Goal: Transaction & Acquisition: Purchase product/service

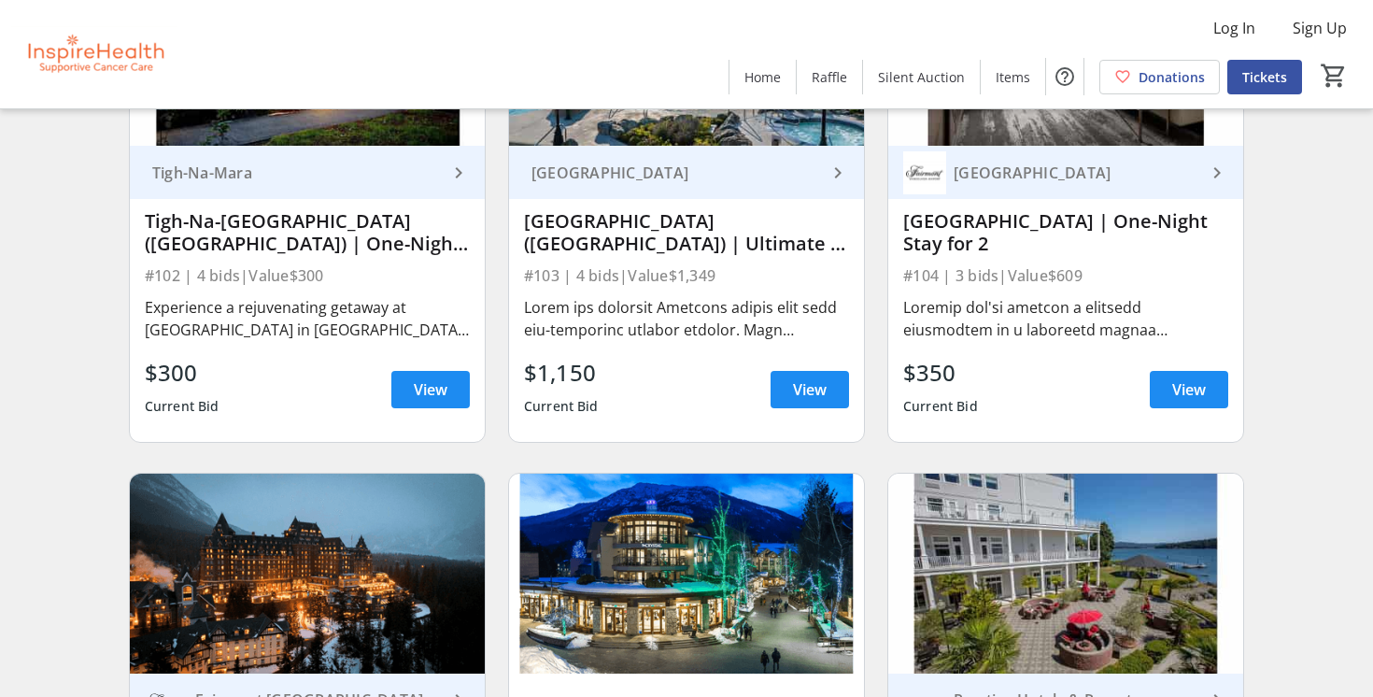
scroll to position [1962, 0]
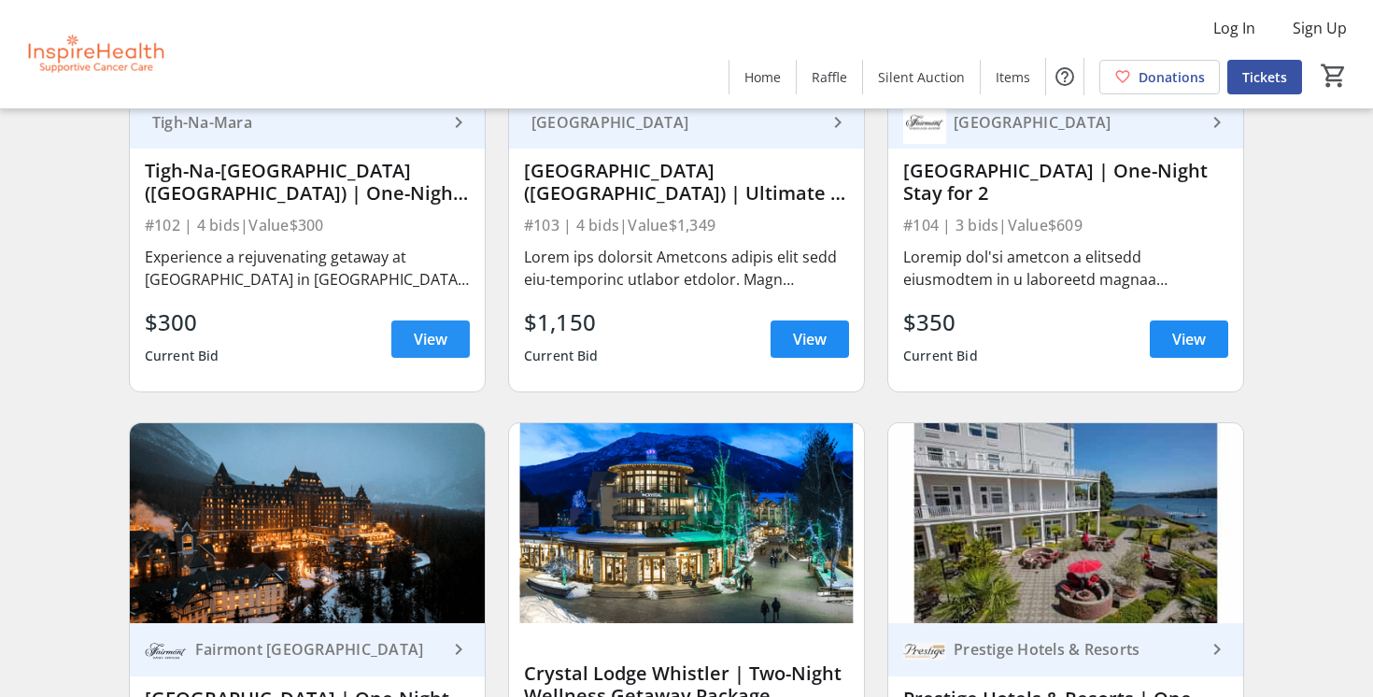
click at [432, 346] on span "View" at bounding box center [431, 339] width 34 height 22
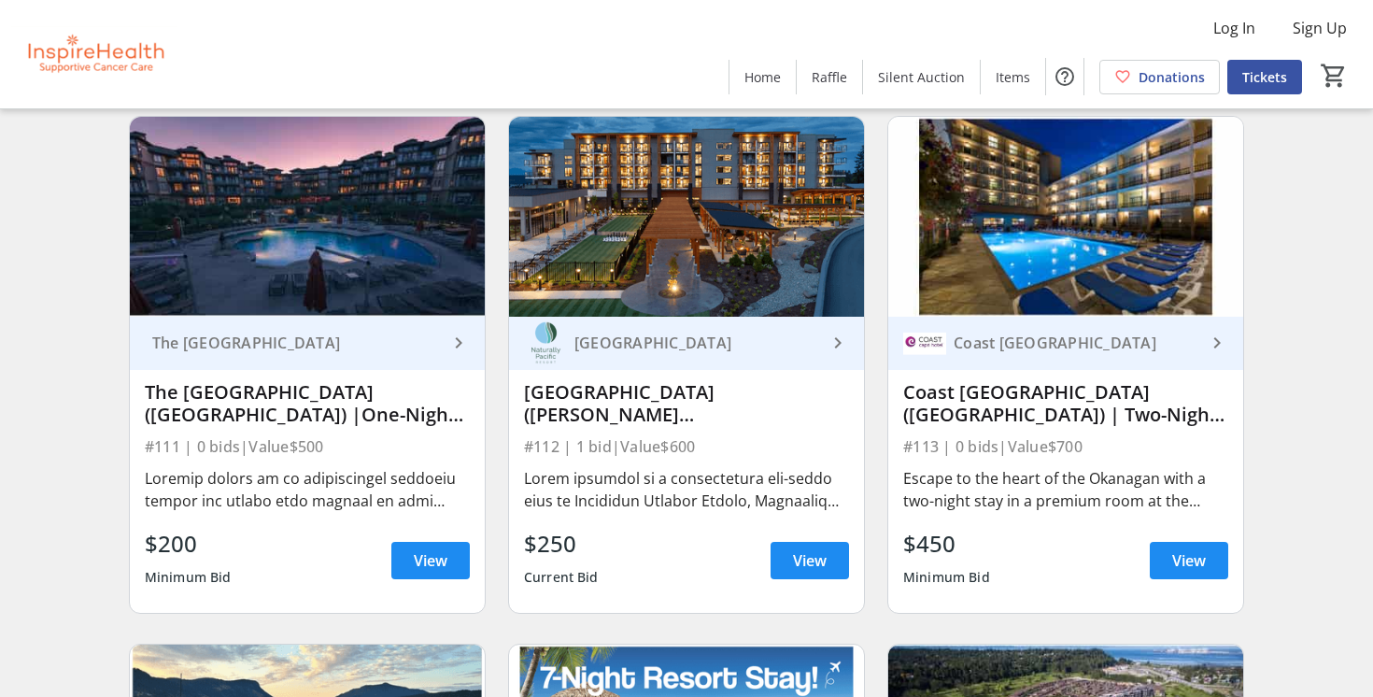
scroll to position [3330, 0]
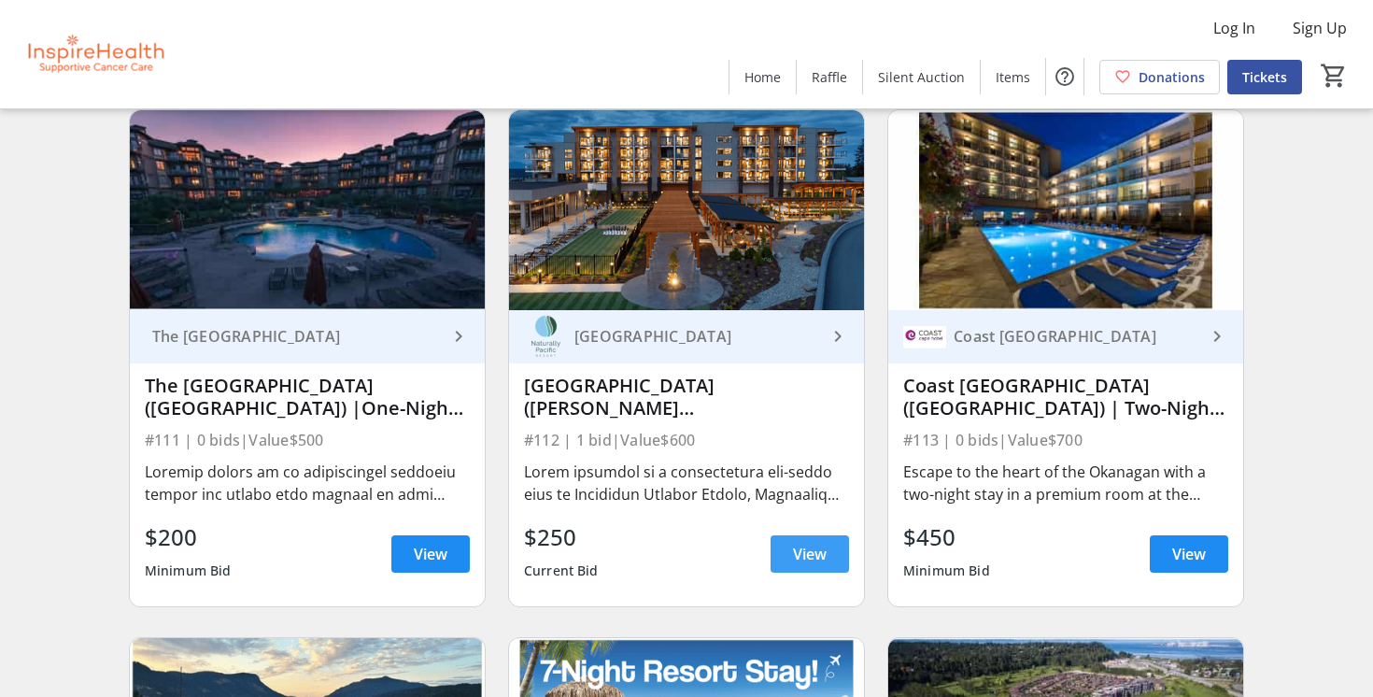
click at [810, 557] on span "View" at bounding box center [810, 554] width 34 height 22
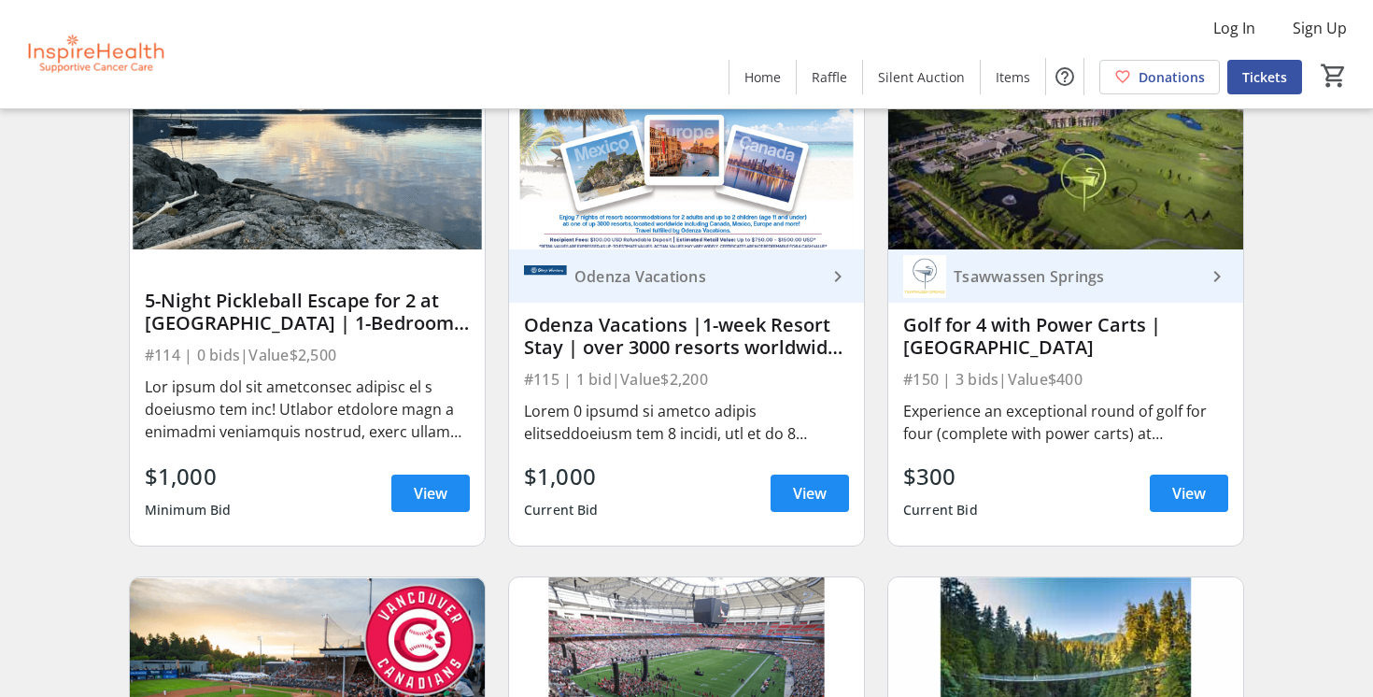
scroll to position [3918, 0]
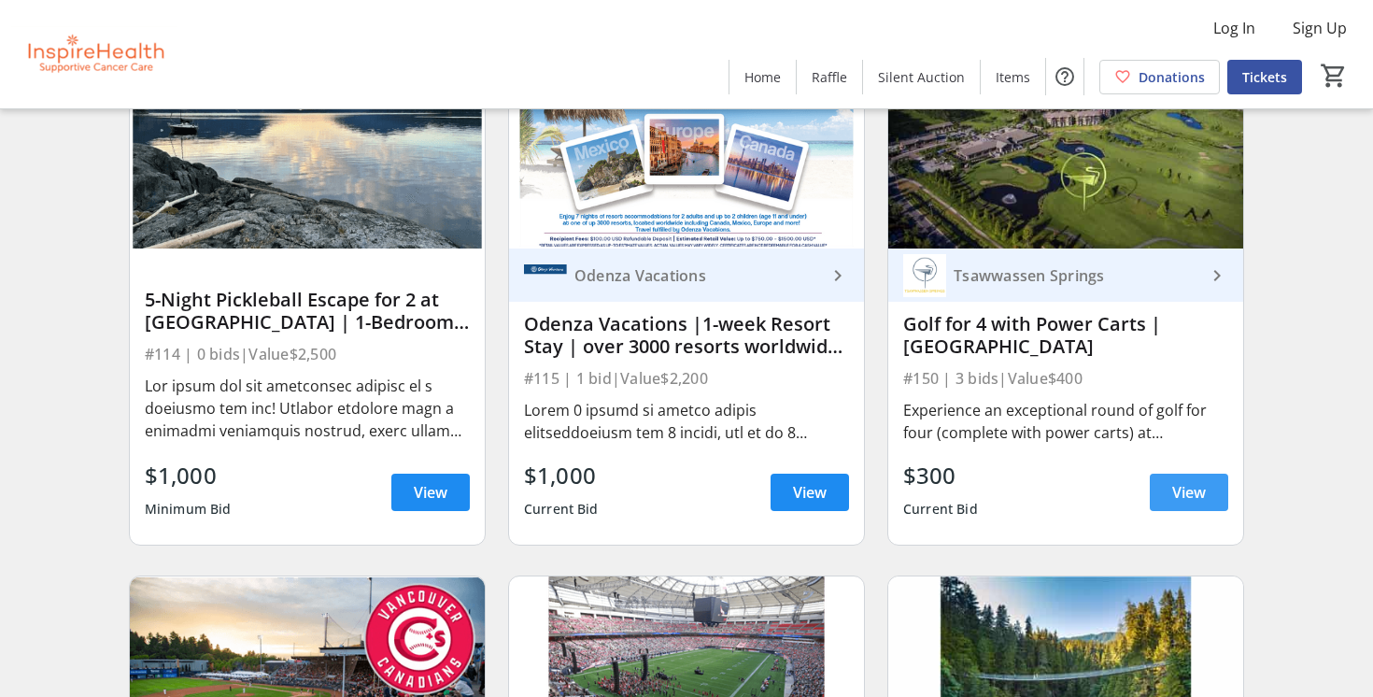
click at [1195, 488] on span "View" at bounding box center [1189, 492] width 34 height 22
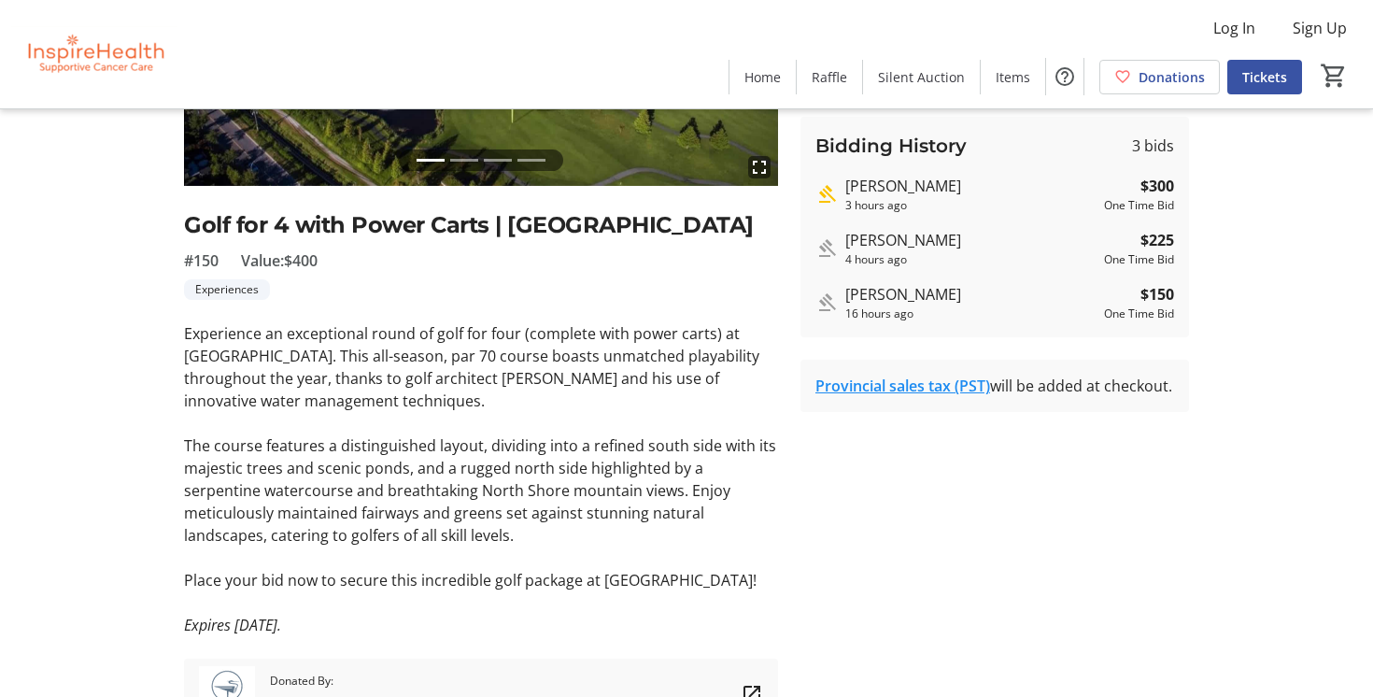
scroll to position [327, 0]
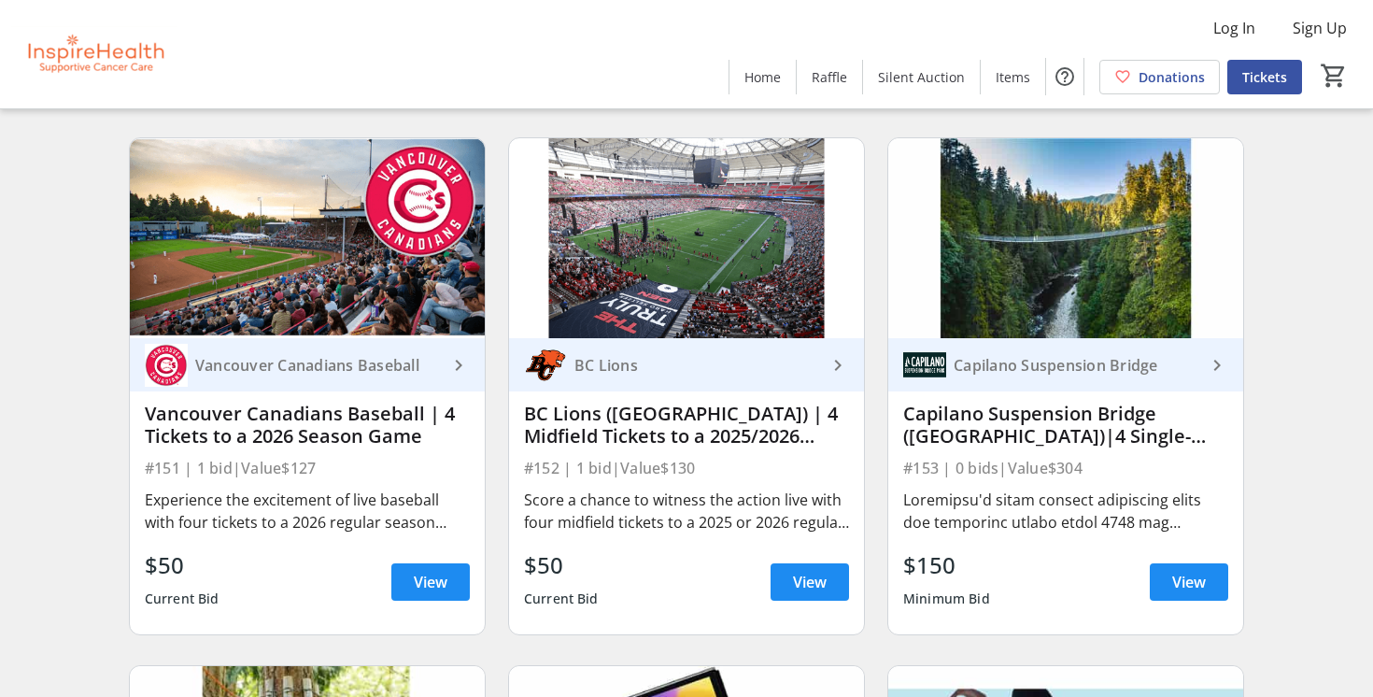
scroll to position [4361, 0]
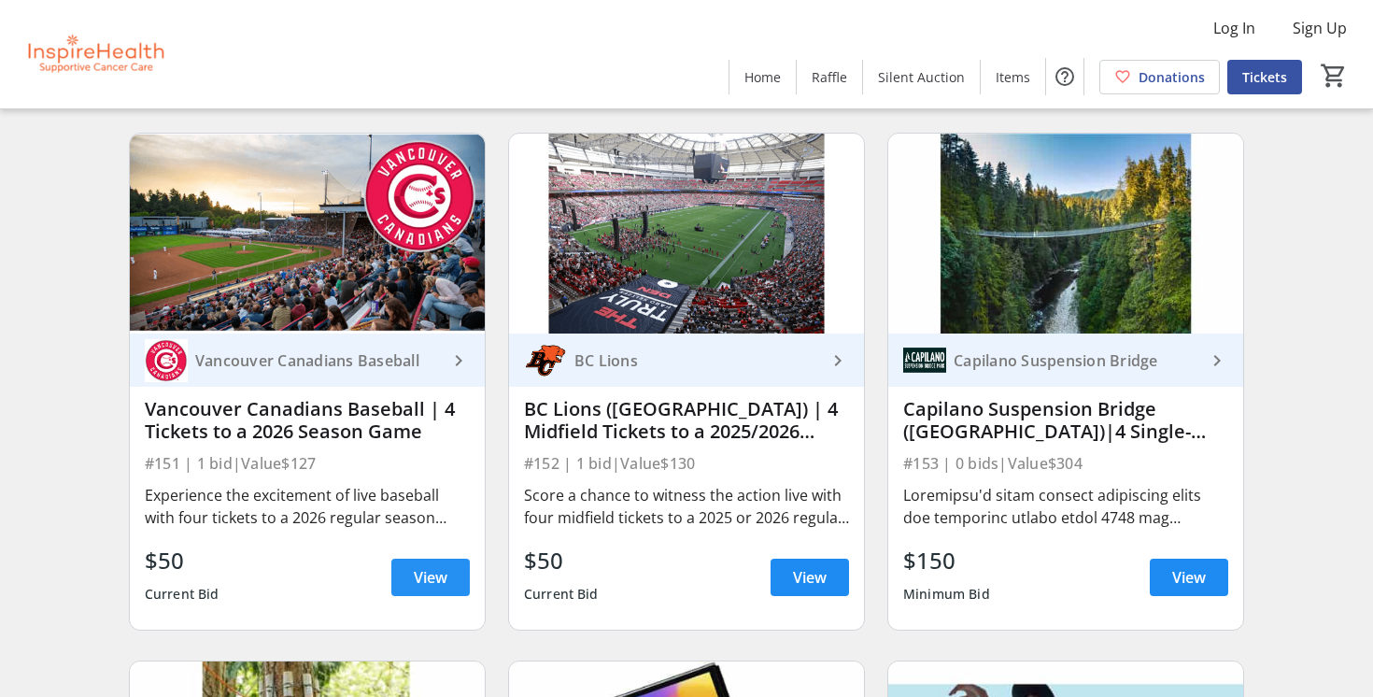
click at [433, 577] on span "View" at bounding box center [431, 577] width 34 height 22
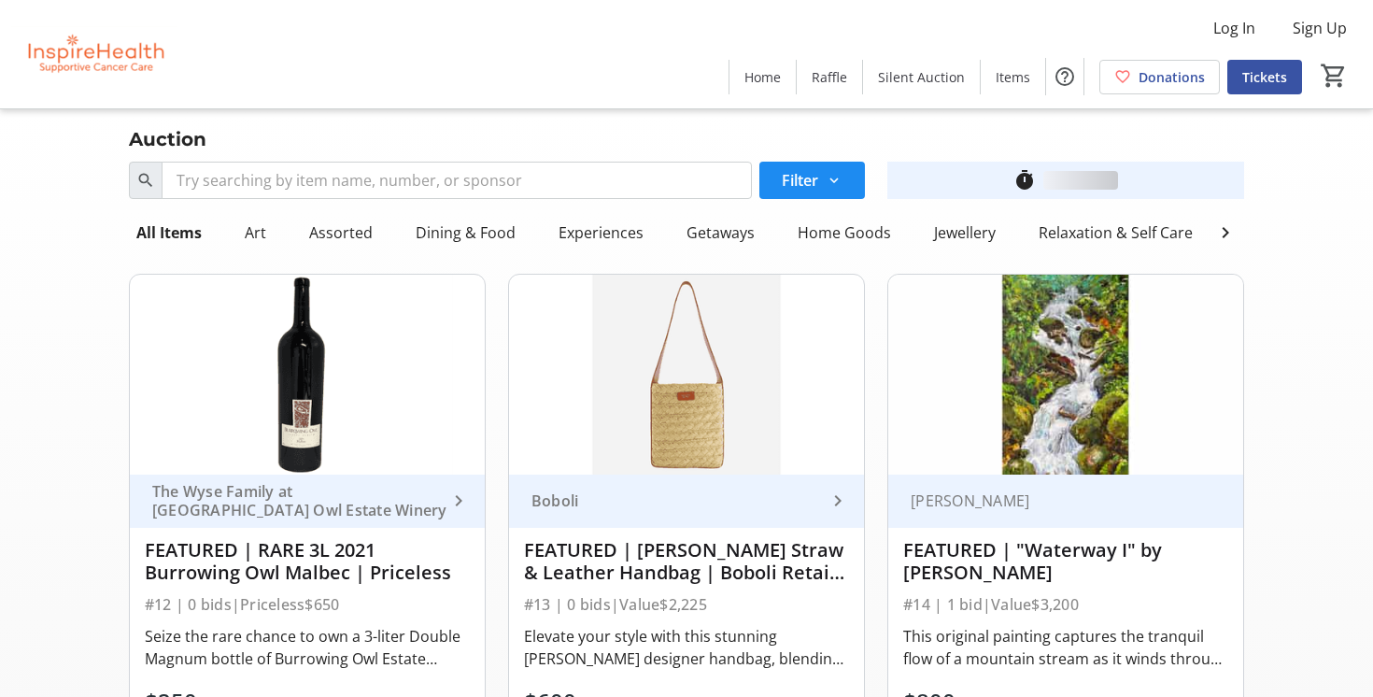
scroll to position [4361, 0]
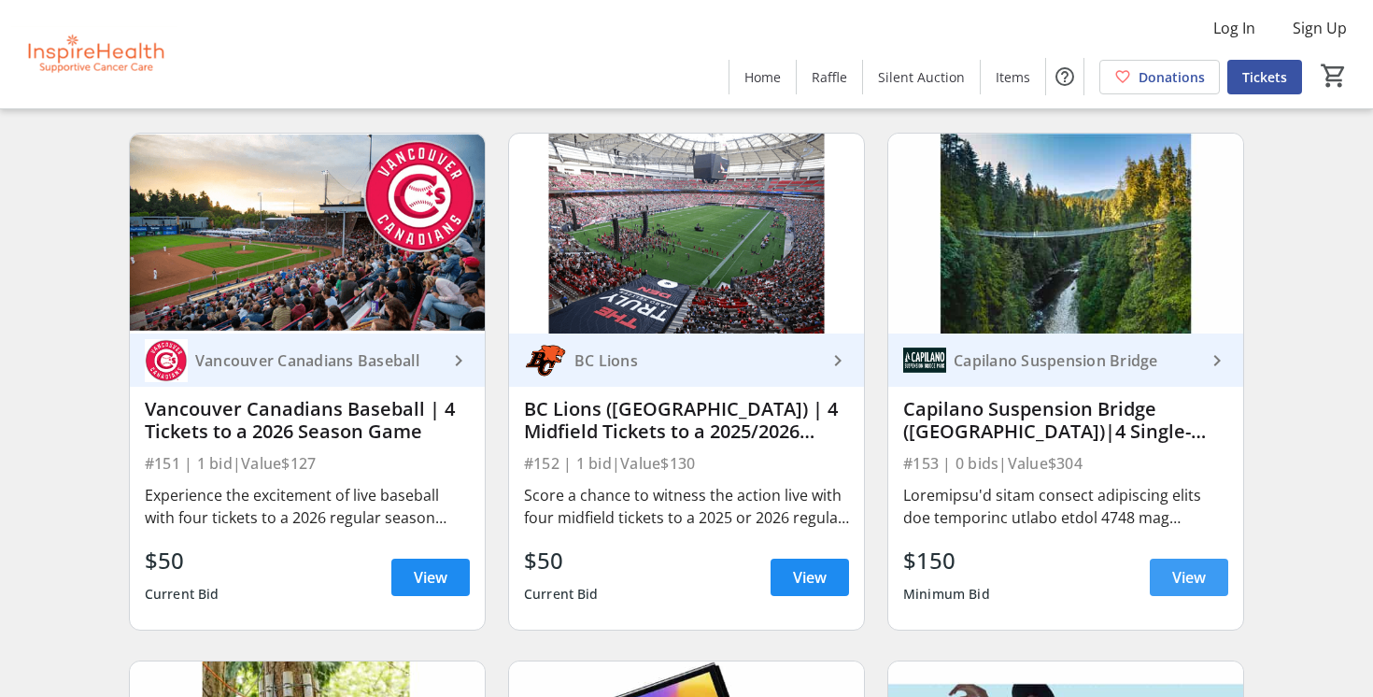
click at [1192, 576] on span "View" at bounding box center [1189, 577] width 34 height 22
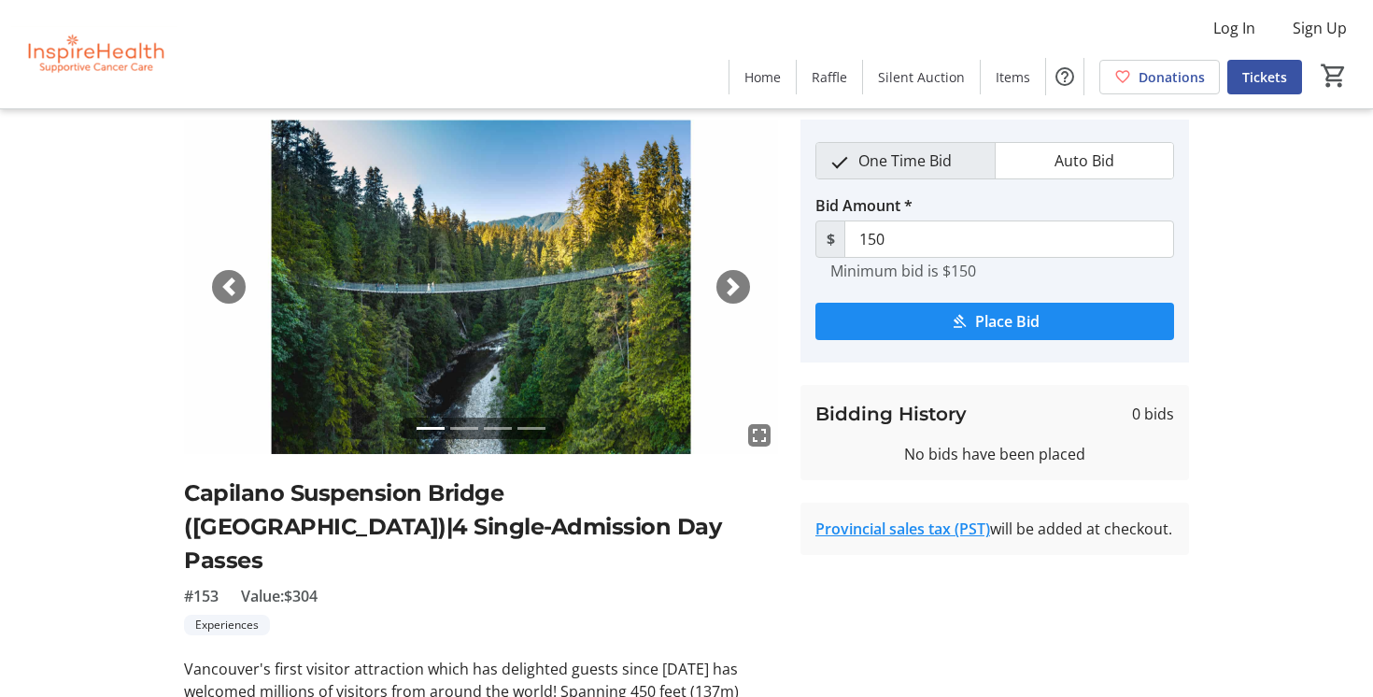
scroll to position [34, 0]
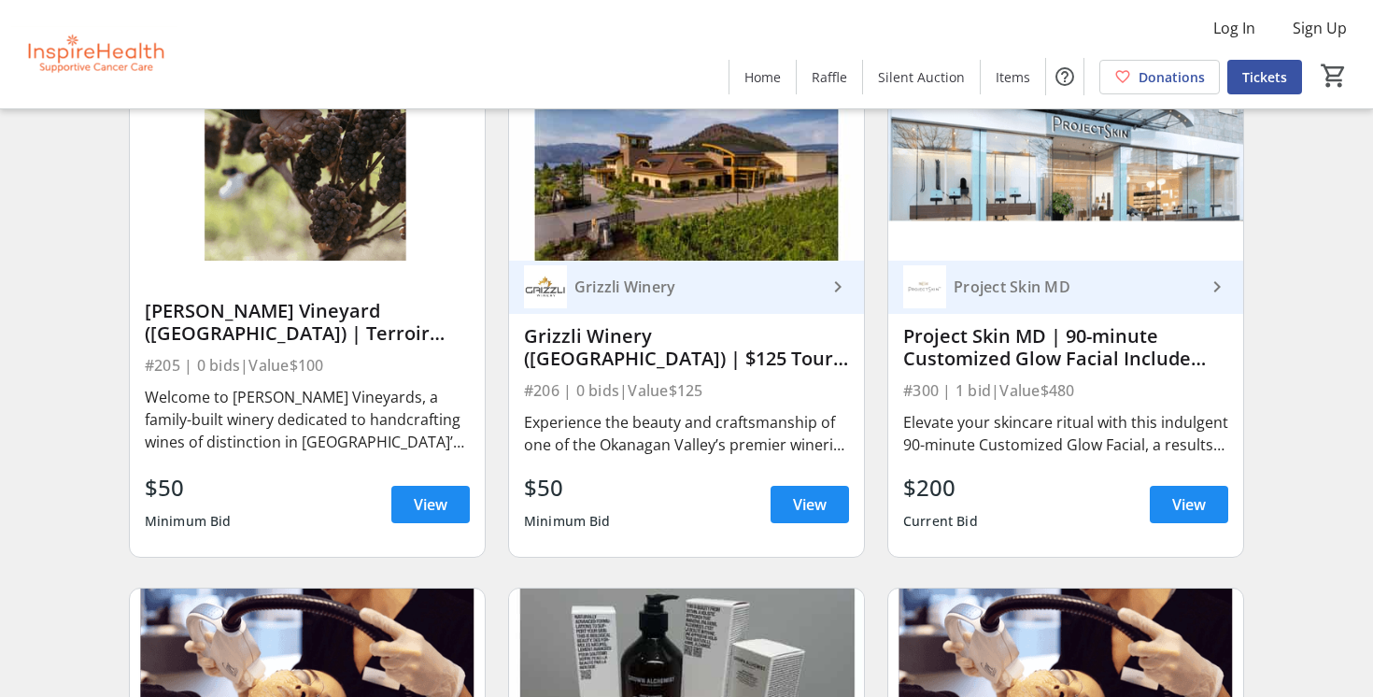
scroll to position [8128, 0]
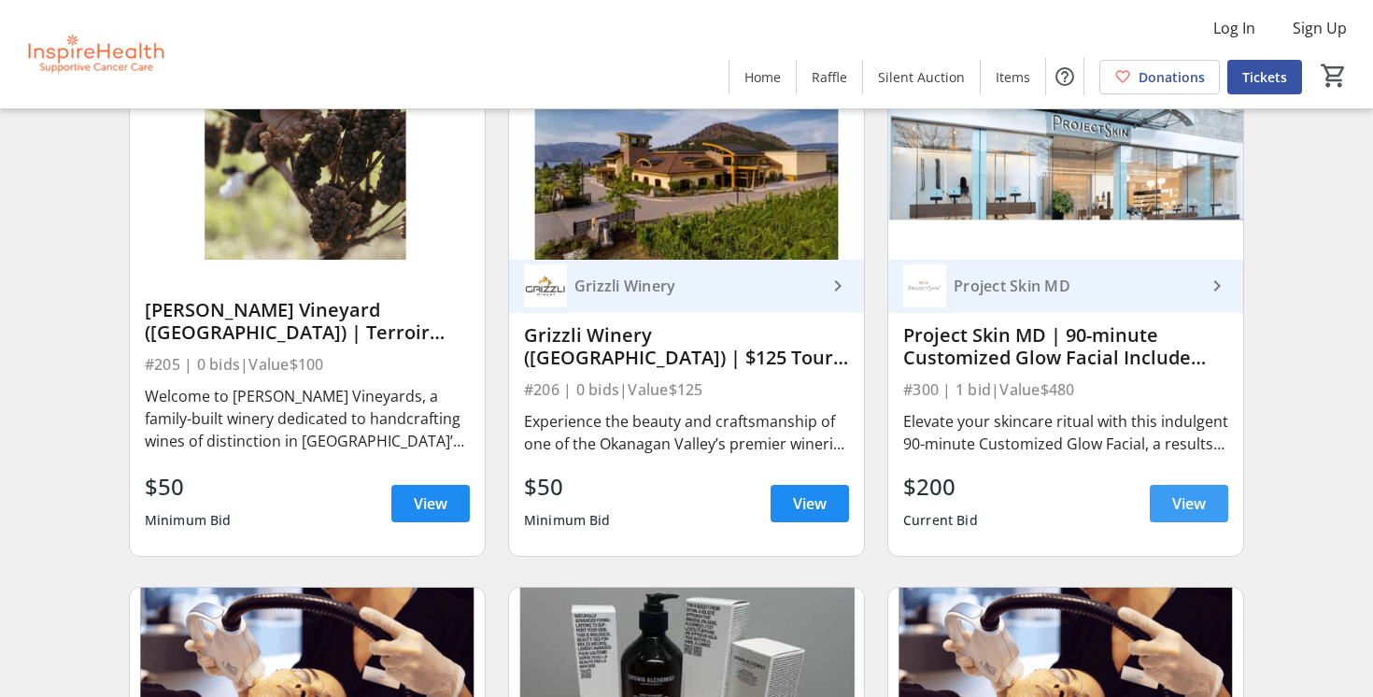
click at [1180, 503] on span "View" at bounding box center [1189, 503] width 34 height 22
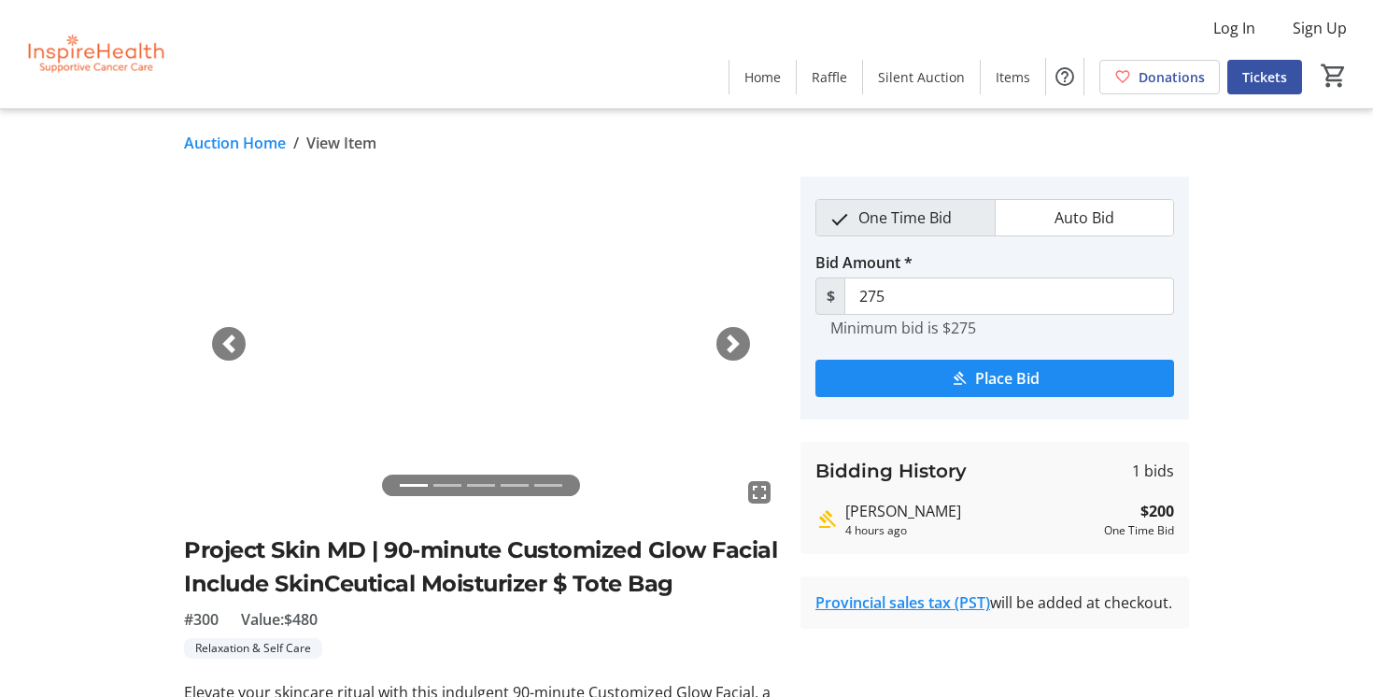
scroll to position [485, 0]
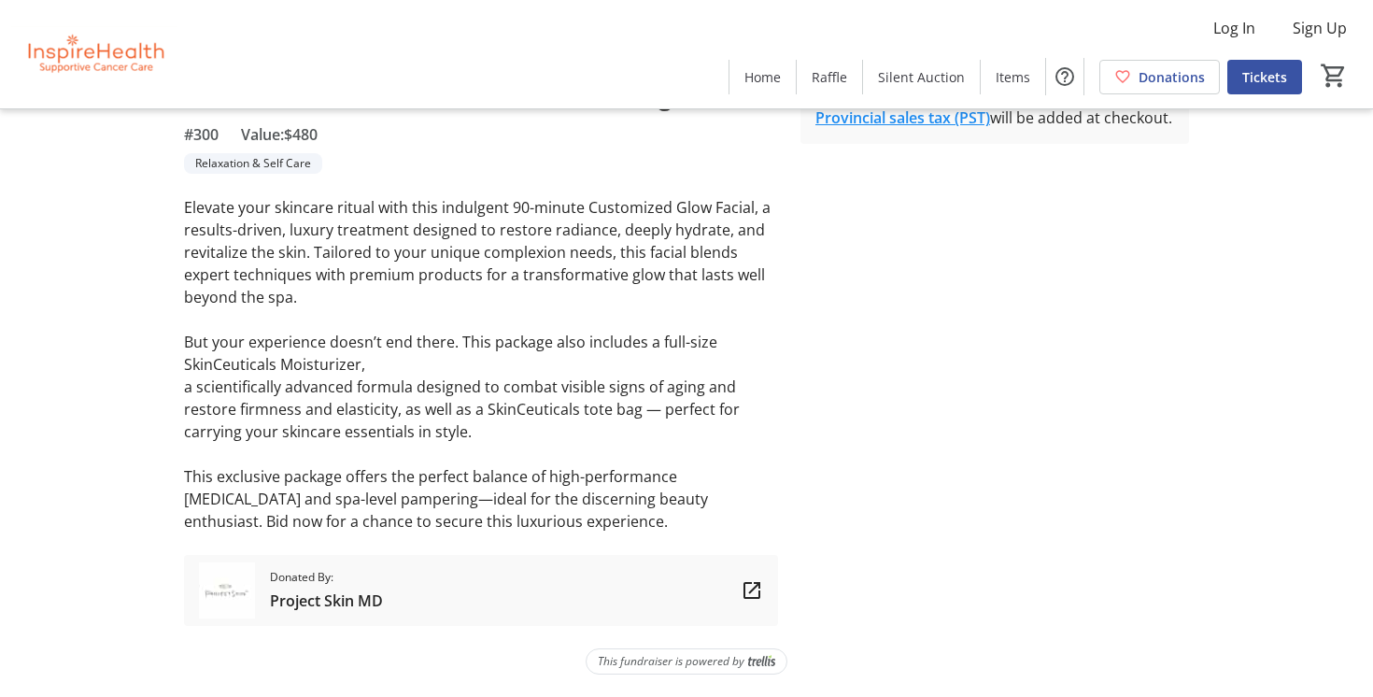
click at [324, 602] on span "Project Skin MD" at bounding box center [326, 600] width 113 height 22
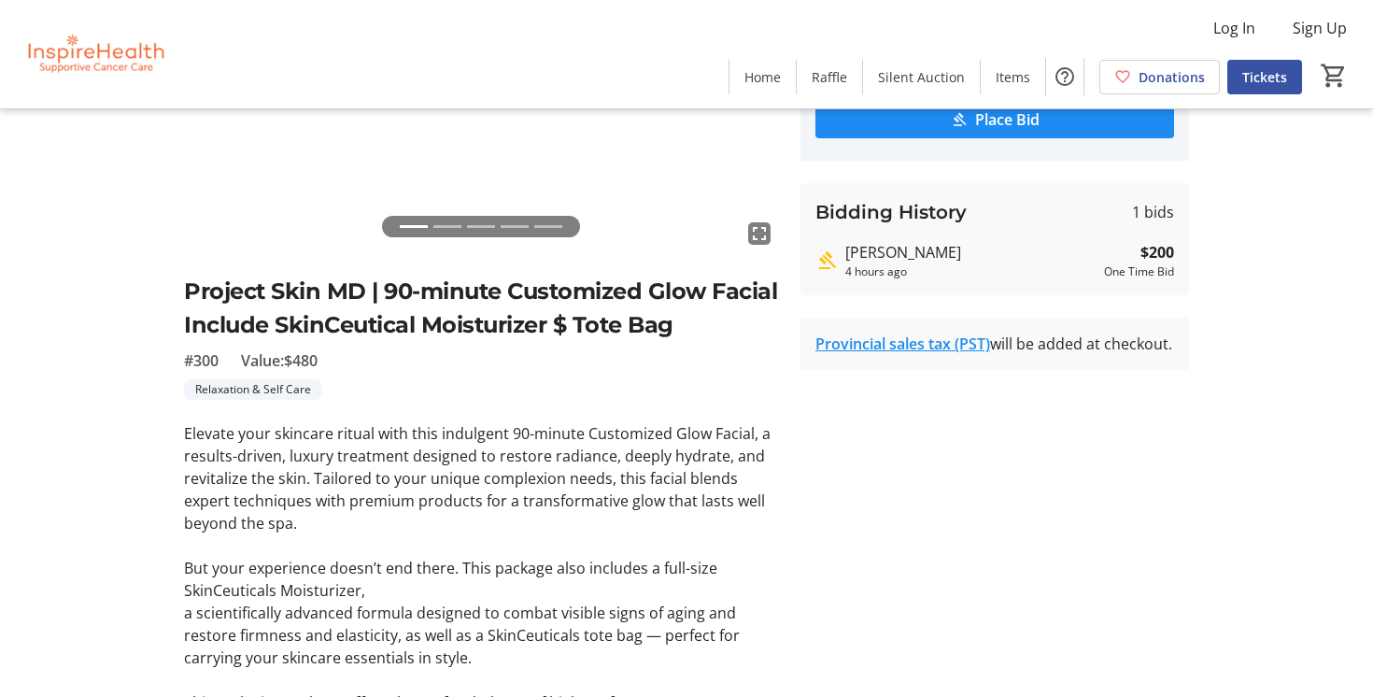
scroll to position [93, 0]
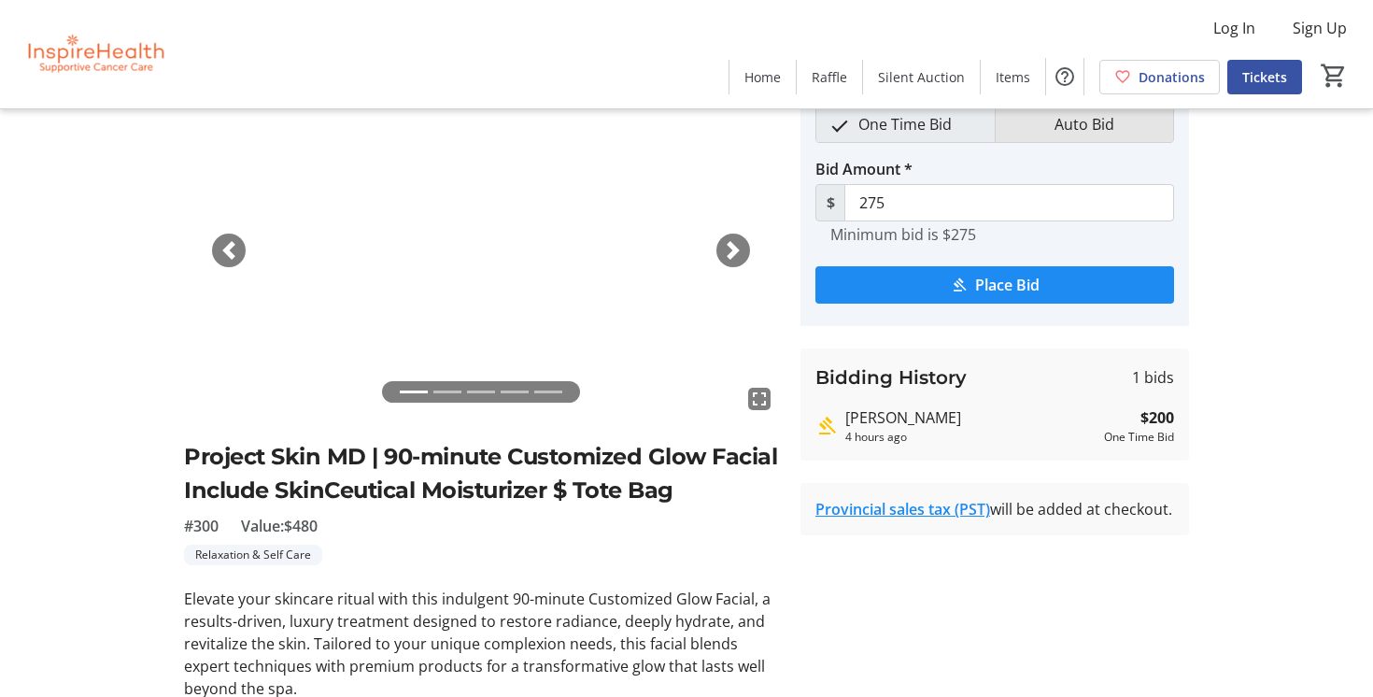
click at [1086, 124] on span "Auto Bid" at bounding box center [1084, 123] width 82 height 35
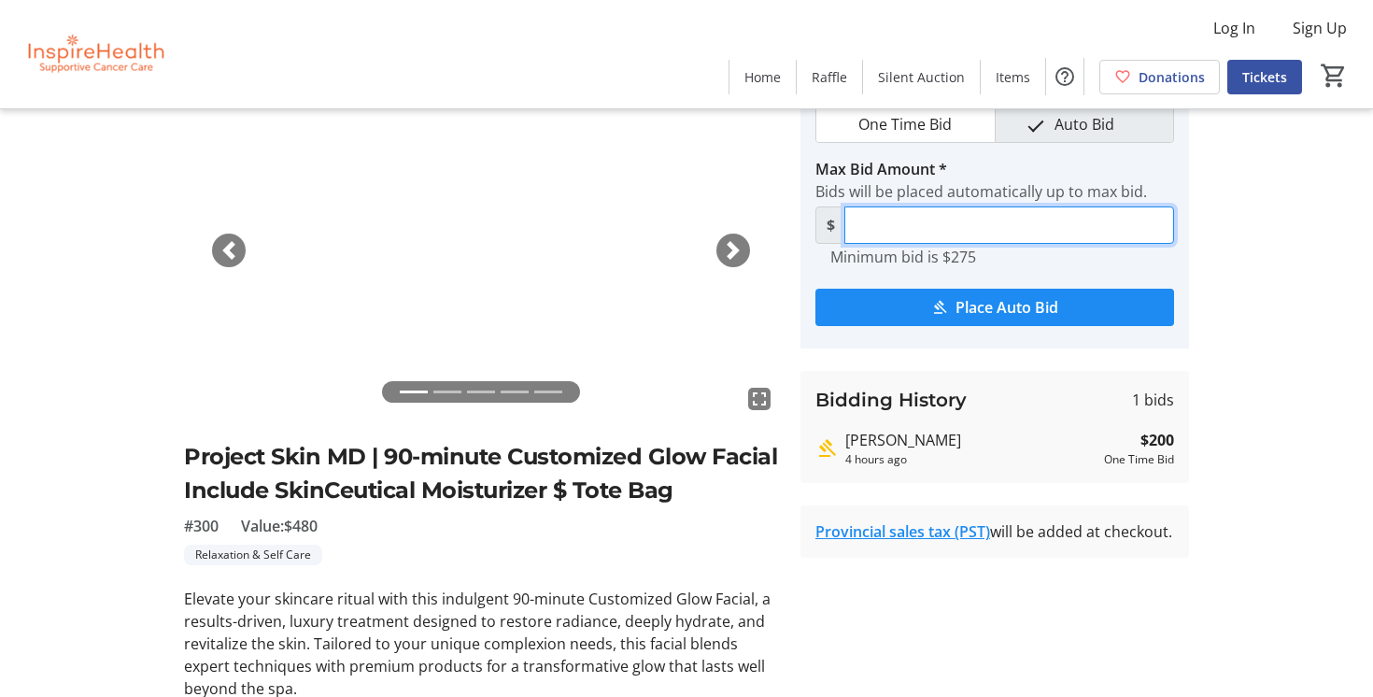
click at [889, 225] on input "Max Bid Amount *" at bounding box center [1009, 224] width 330 height 37
click at [815, 289] on button "Place Auto Bid" at bounding box center [994, 307] width 359 height 37
click at [886, 222] on input "250" at bounding box center [1009, 224] width 330 height 37
type input "2"
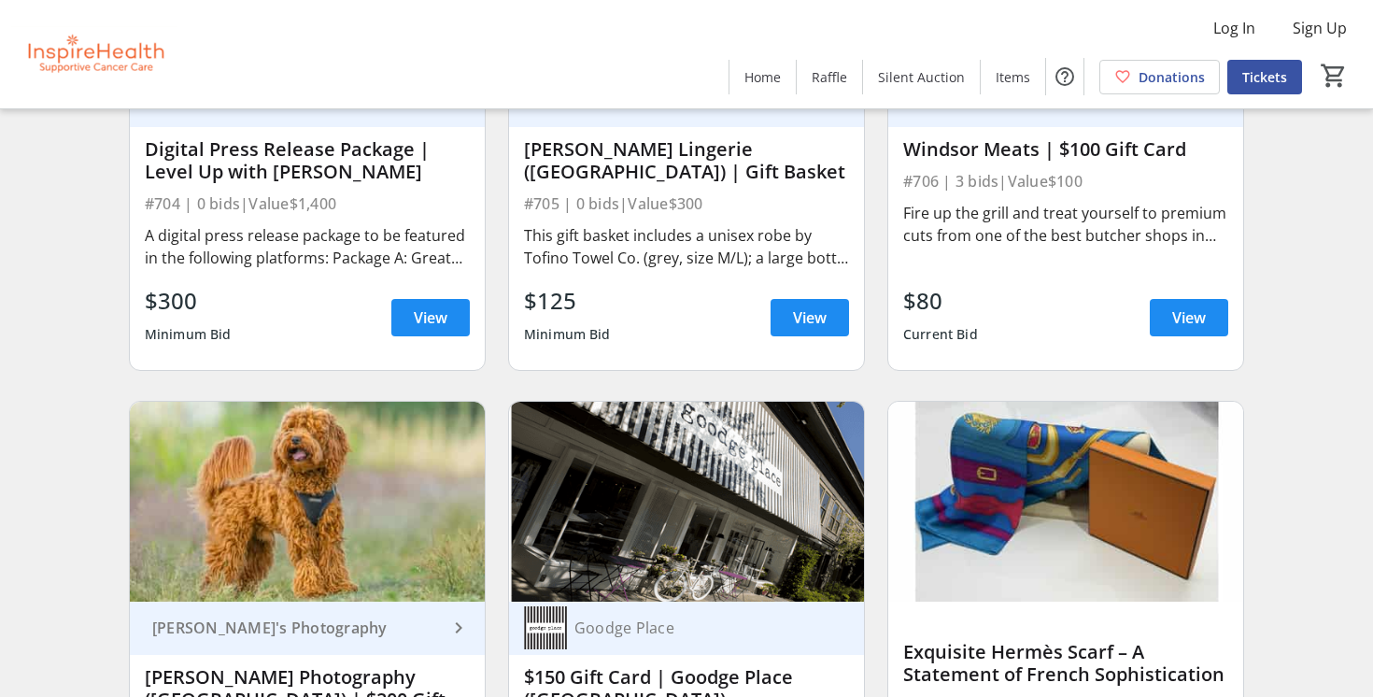
scroll to position [14536, 0]
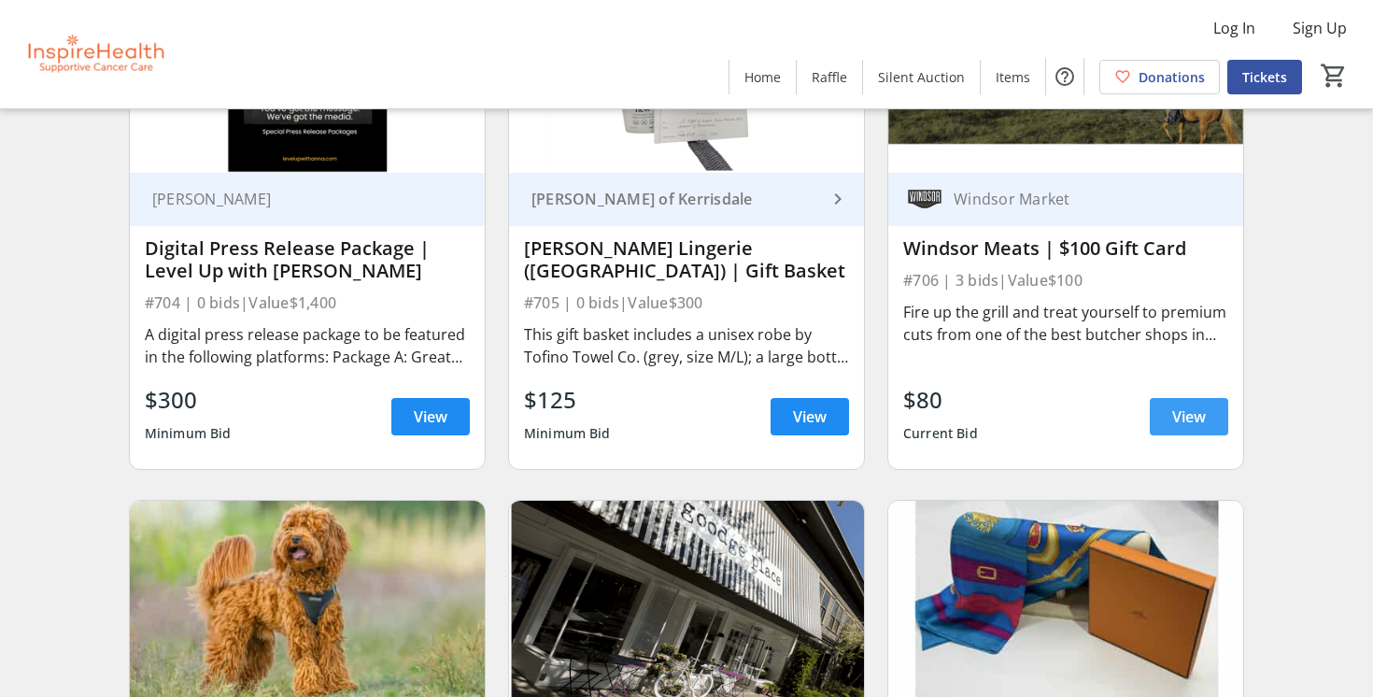
click at [1180, 420] on span "View" at bounding box center [1189, 416] width 34 height 22
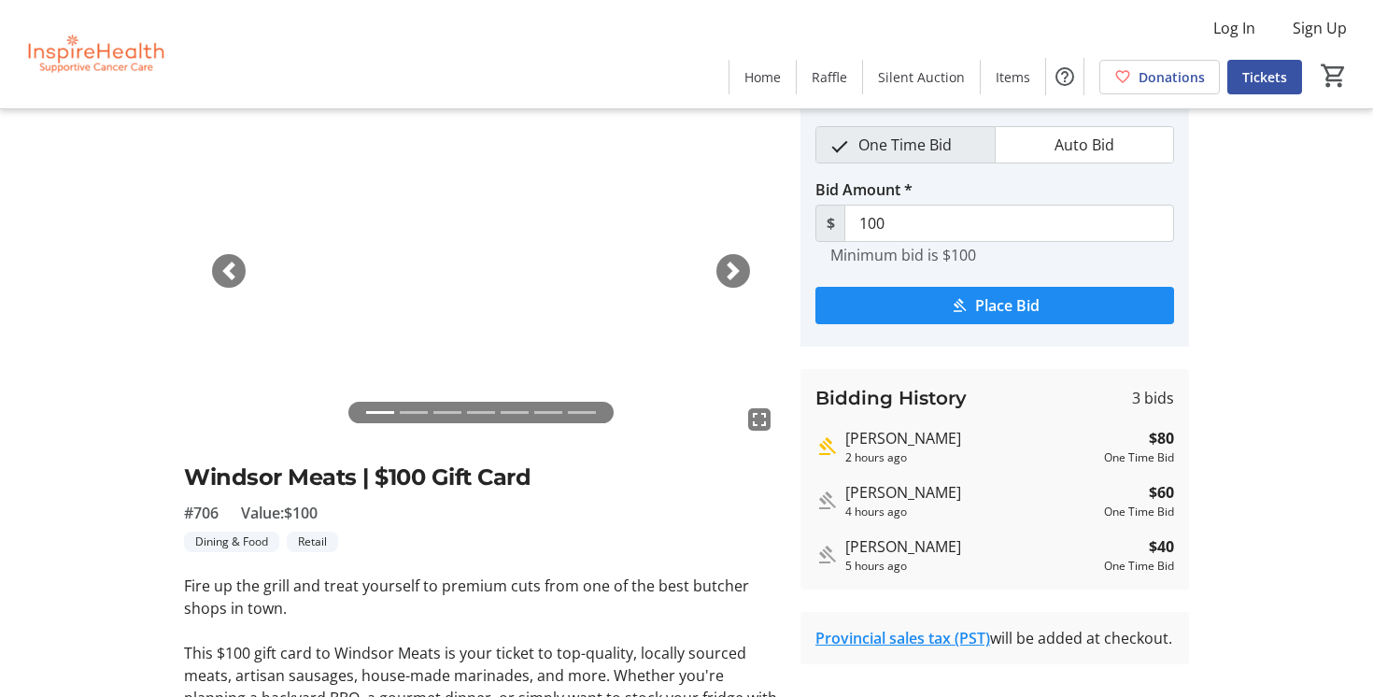
scroll to position [75, 0]
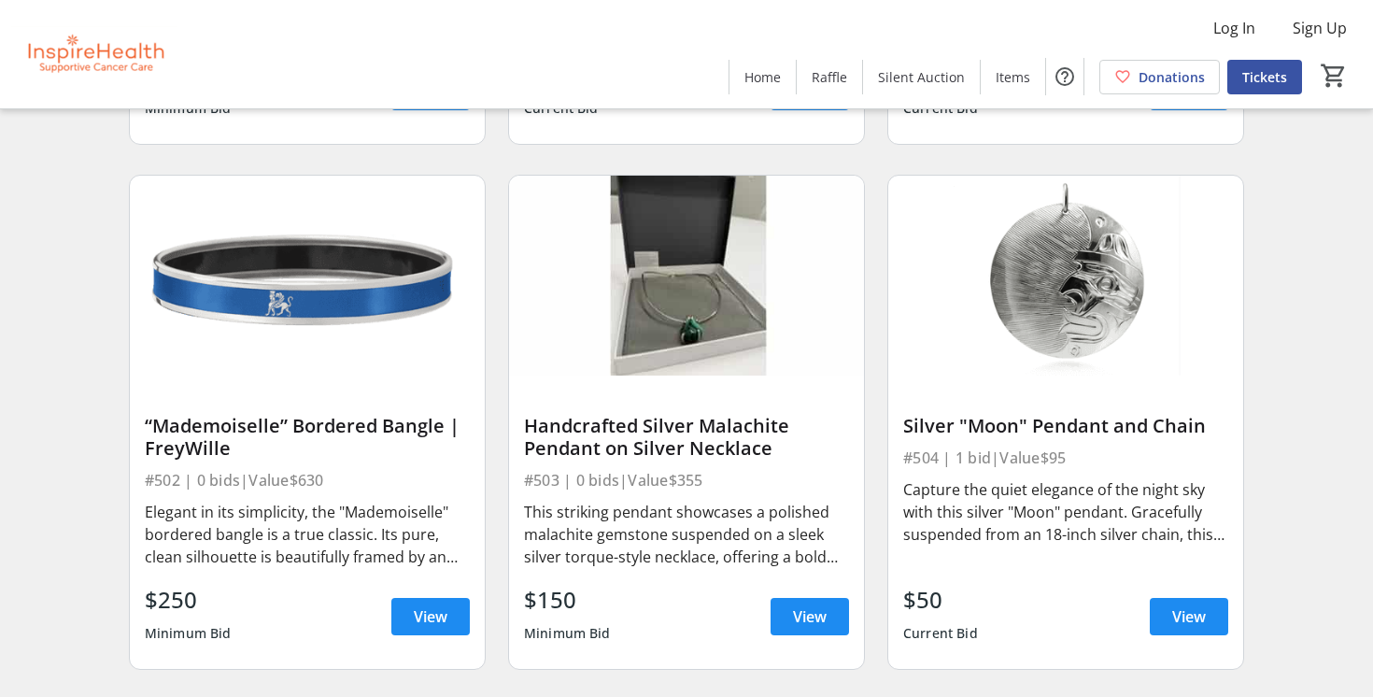
scroll to position [10125, 0]
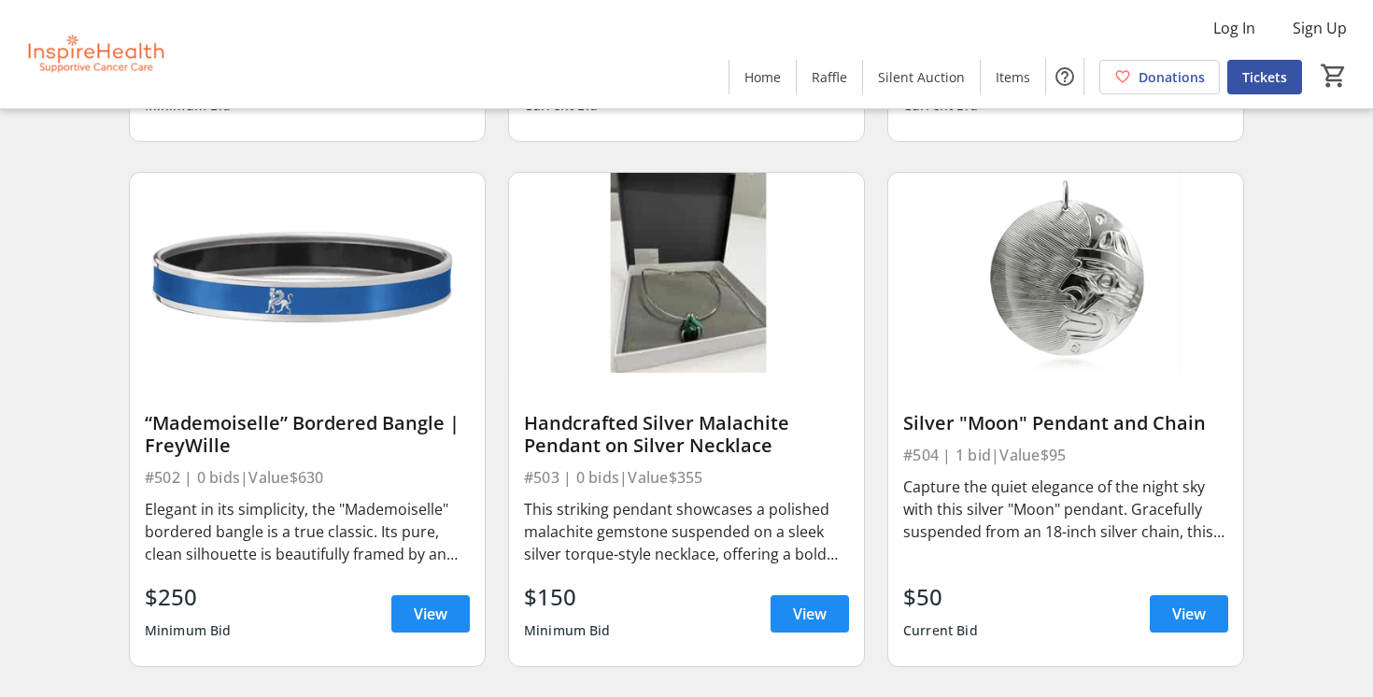
click at [1069, 298] on img at bounding box center [1065, 273] width 355 height 200
click at [1195, 617] on span "View" at bounding box center [1189, 613] width 34 height 22
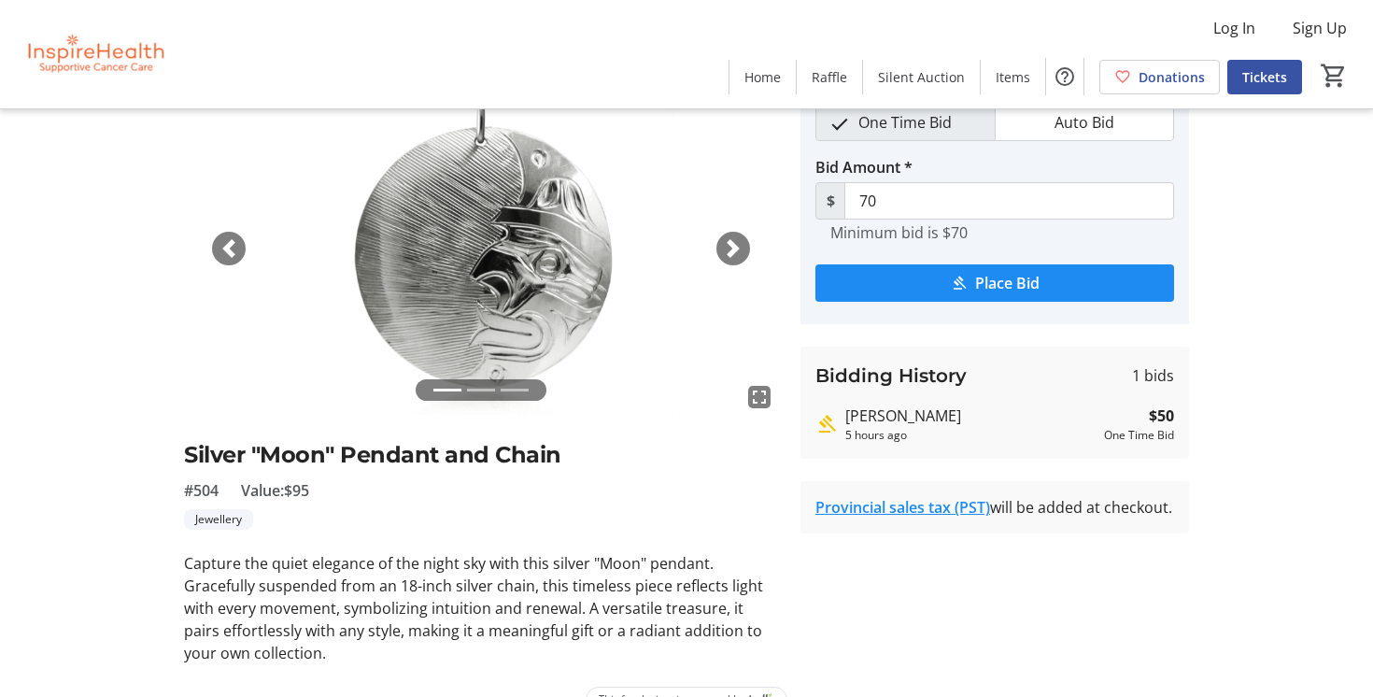
scroll to position [134, 0]
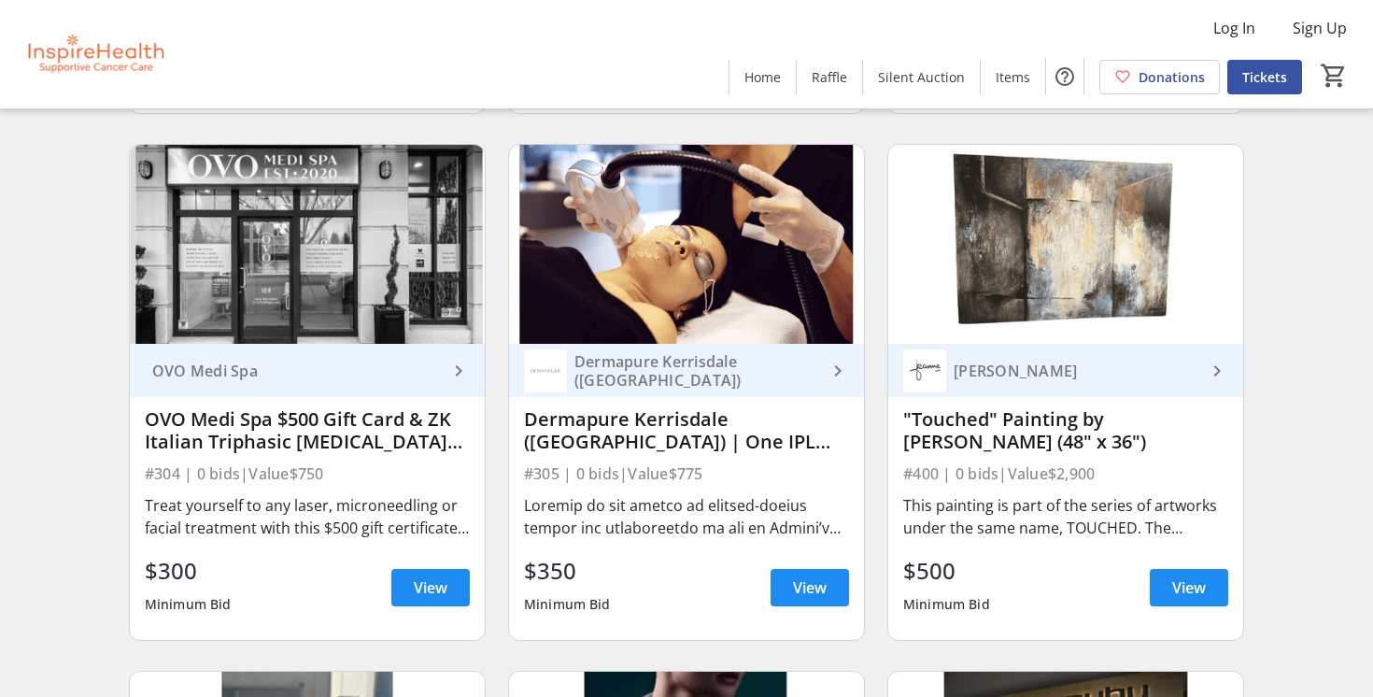
scroll to position [9098, 0]
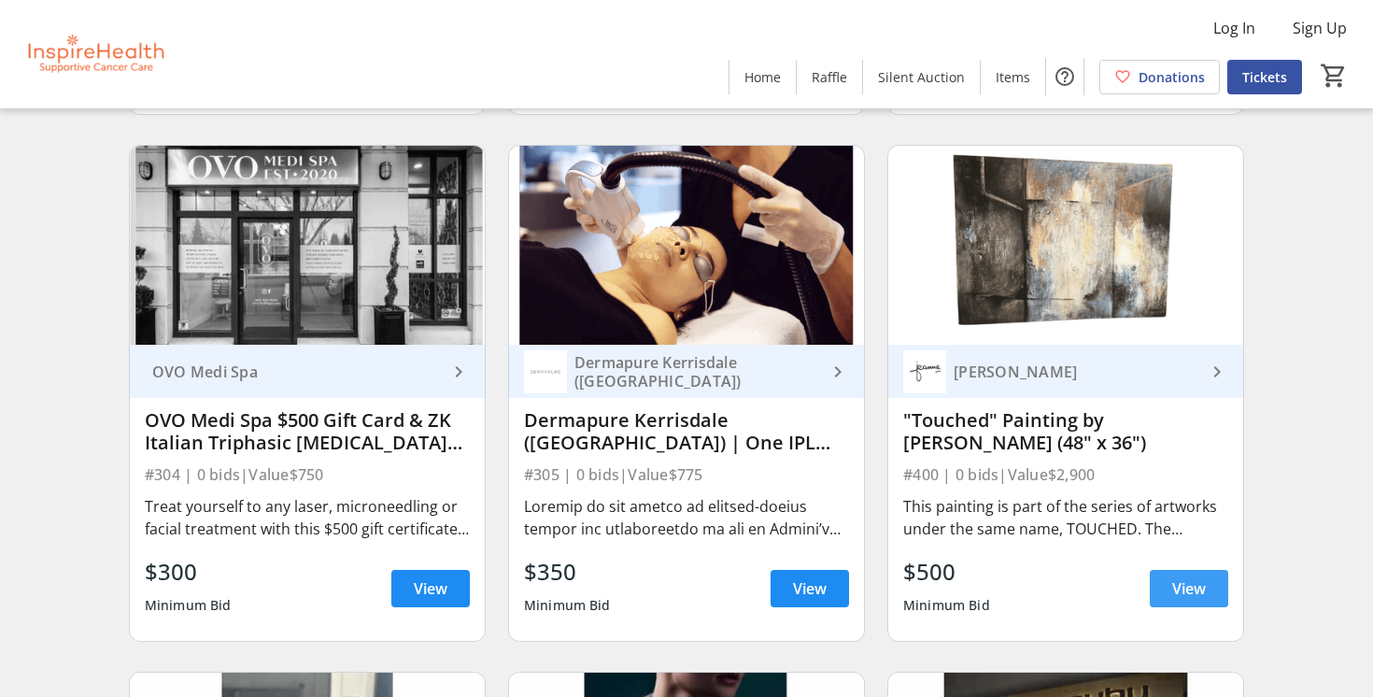
click at [1189, 596] on span "View" at bounding box center [1189, 588] width 34 height 22
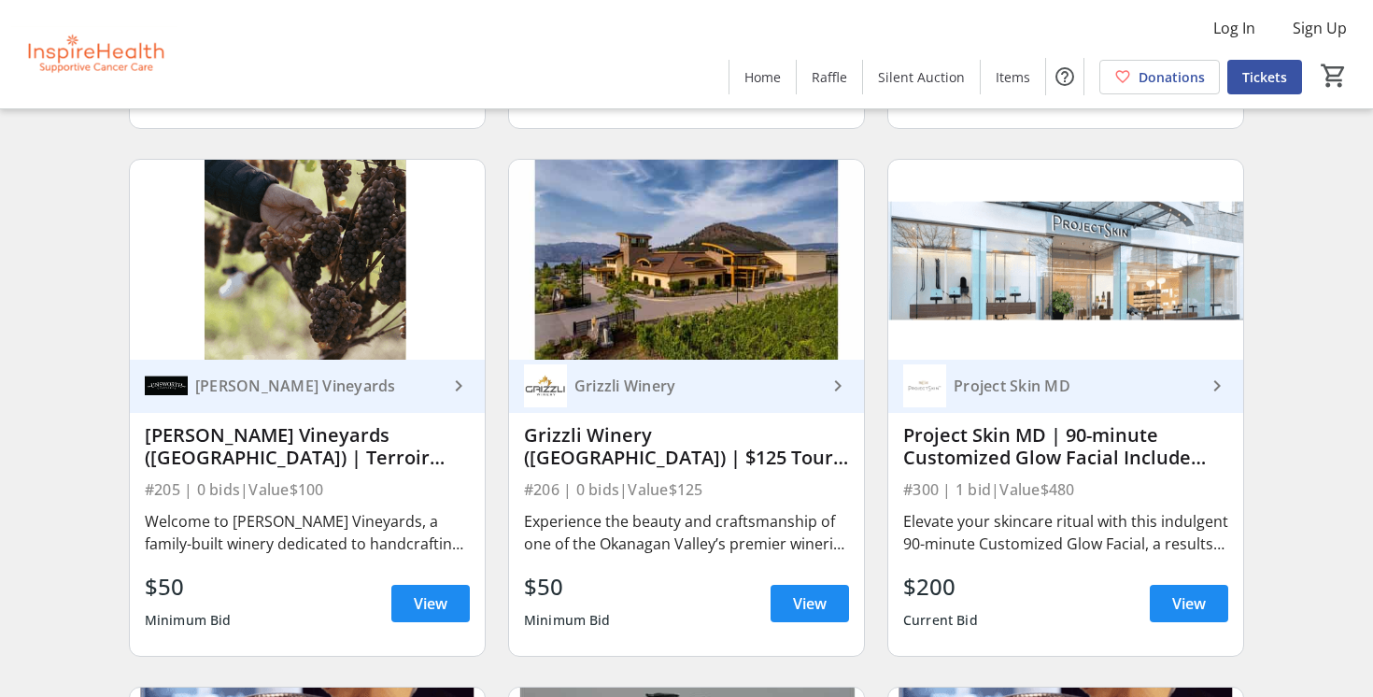
scroll to position [8029, 0]
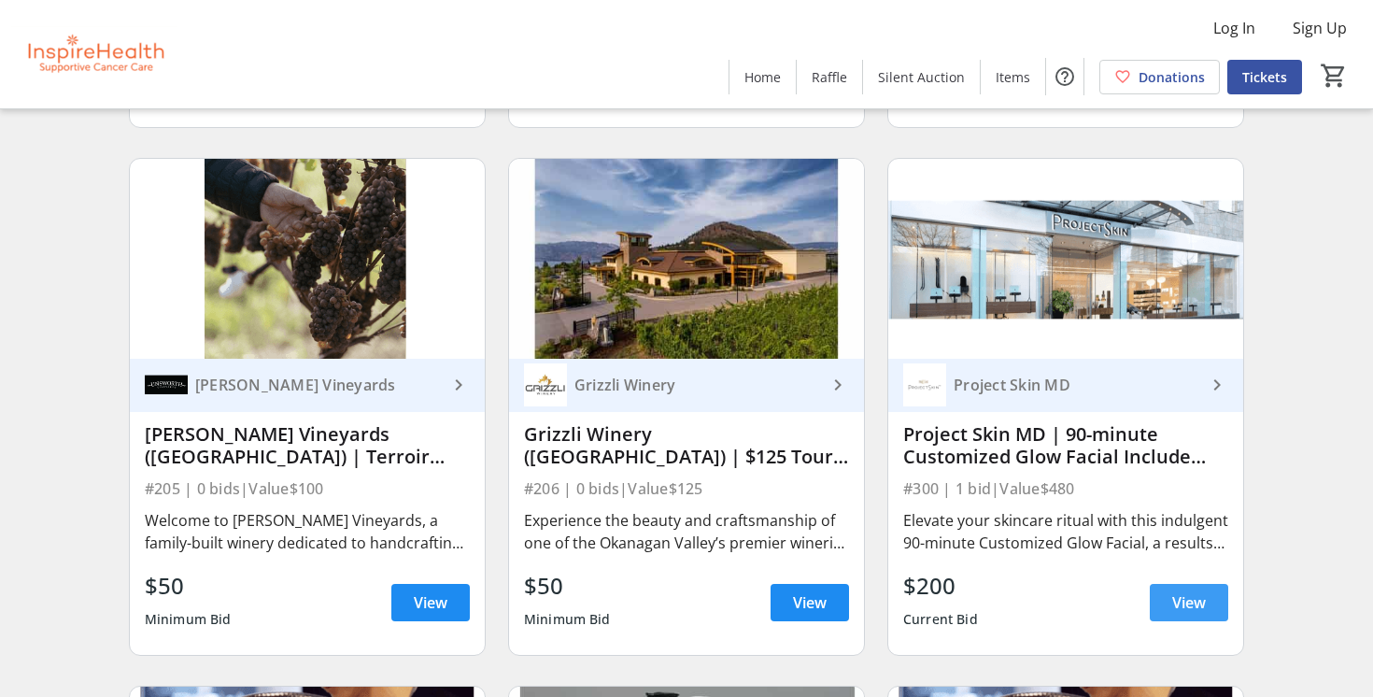
click at [1179, 606] on span "View" at bounding box center [1189, 602] width 34 height 22
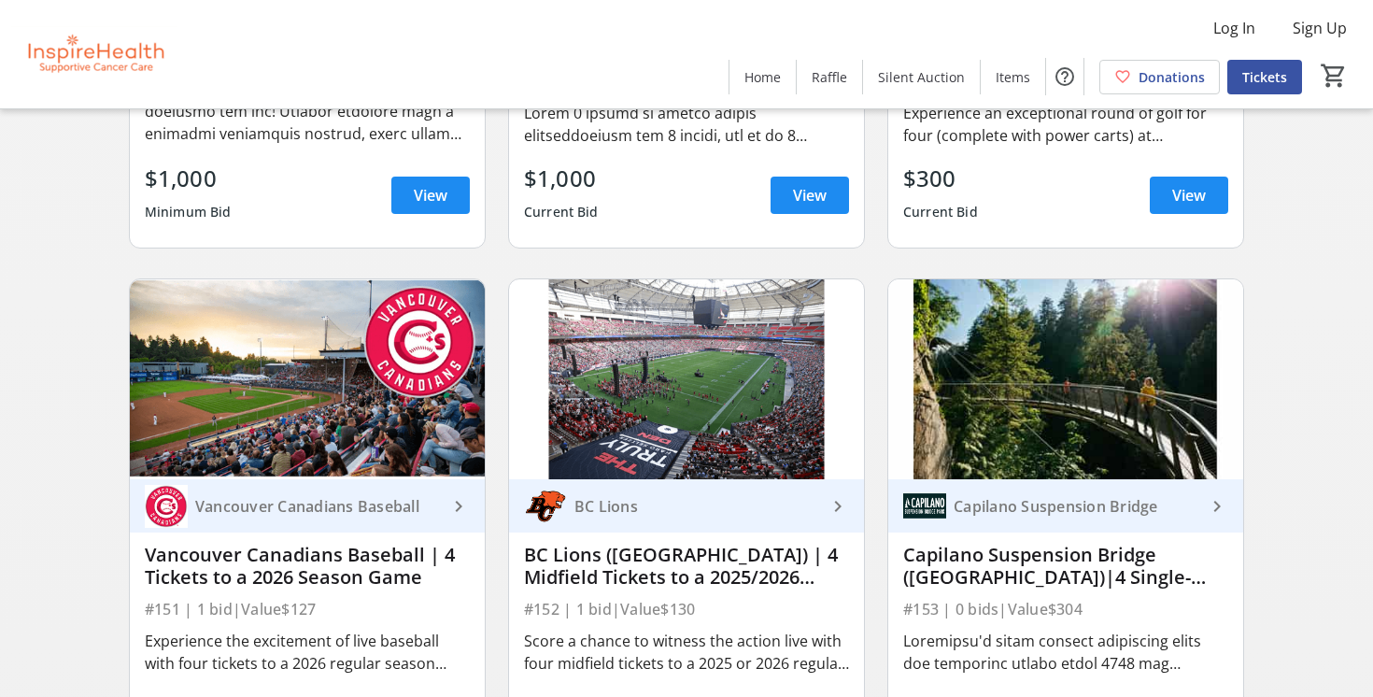
scroll to position [4214, 0]
